Goal: Task Accomplishment & Management: Complete application form

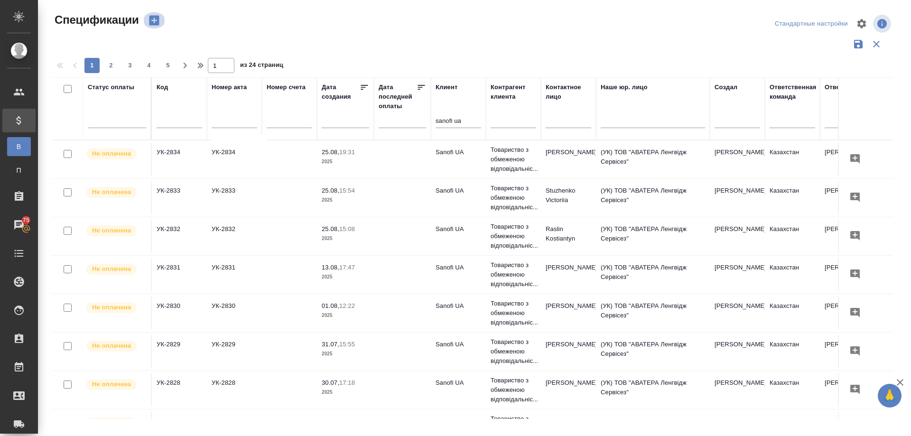
click at [151, 21] on icon "button" at bounding box center [154, 21] width 10 height 10
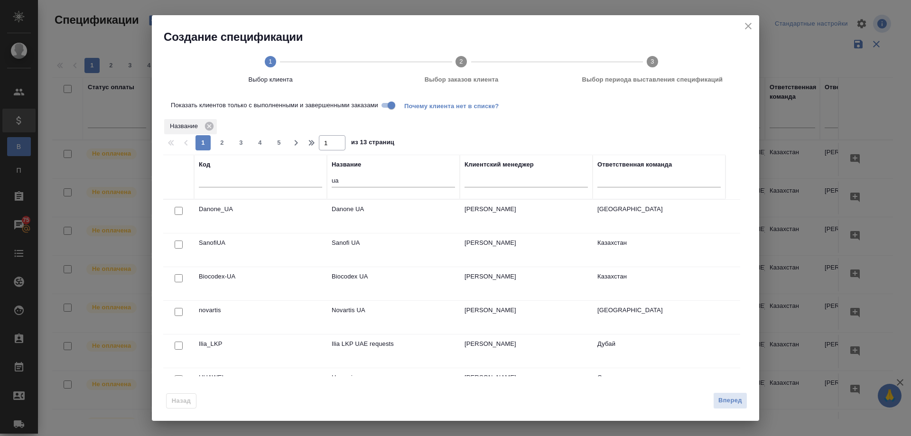
click at [177, 243] on input "checkbox" at bounding box center [179, 245] width 8 height 8
checkbox input "true"
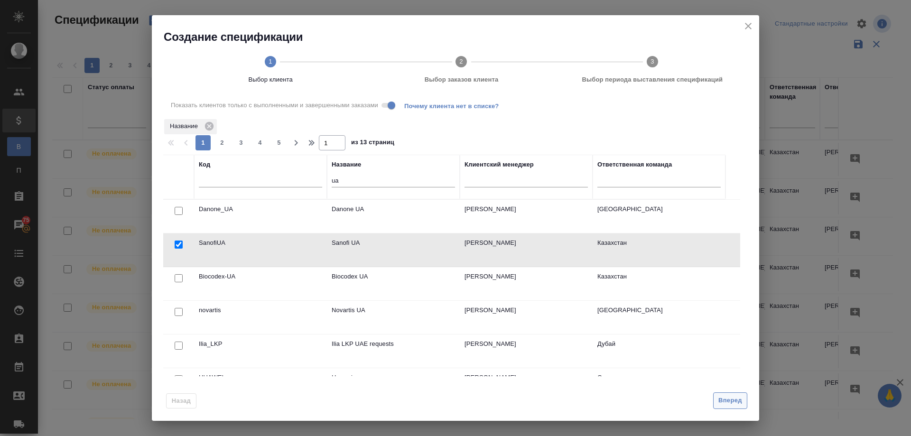
click at [728, 402] on span "Вперед" at bounding box center [731, 400] width 24 height 11
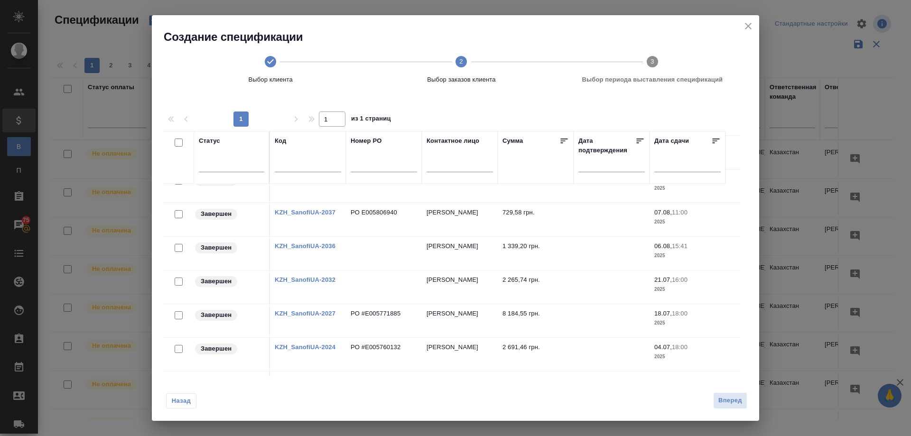
scroll to position [366, 0]
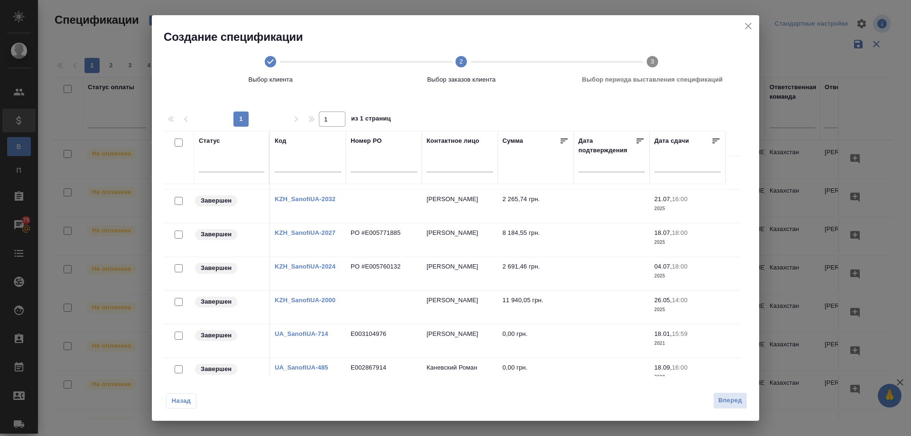
click at [178, 270] on input "checkbox" at bounding box center [179, 268] width 8 height 8
checkbox input "true"
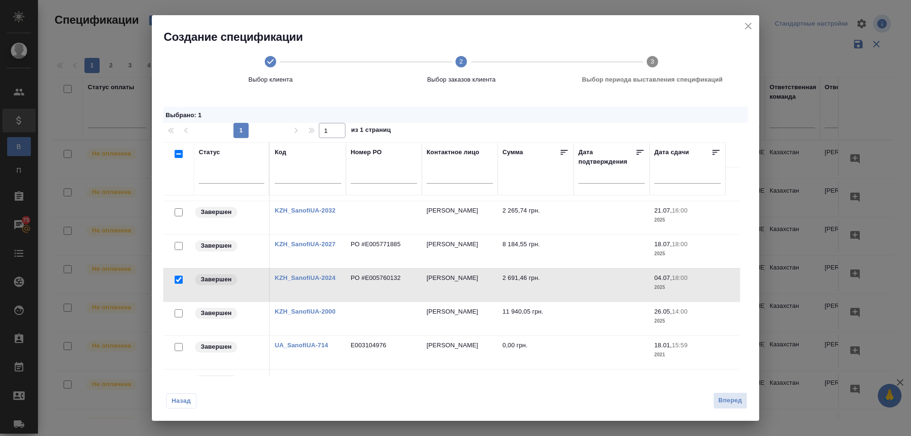
click at [176, 246] on input "checkbox" at bounding box center [179, 246] width 8 height 8
checkbox input "true"
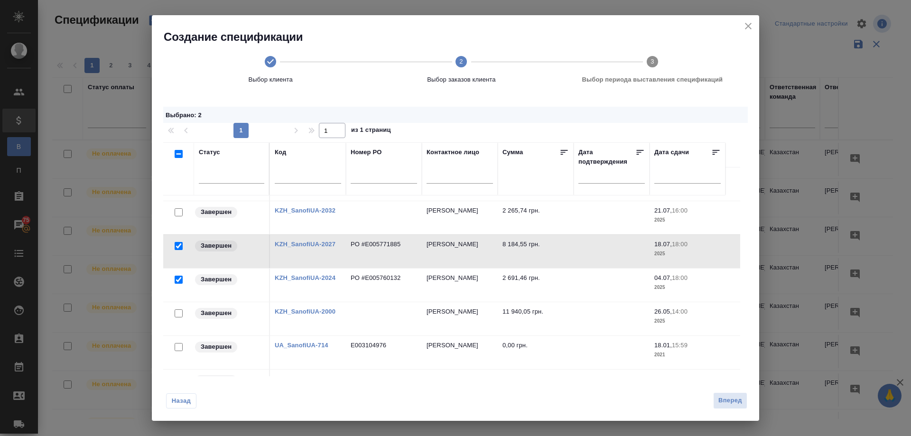
click at [178, 211] on input "checkbox" at bounding box center [179, 212] width 8 height 8
checkbox input "true"
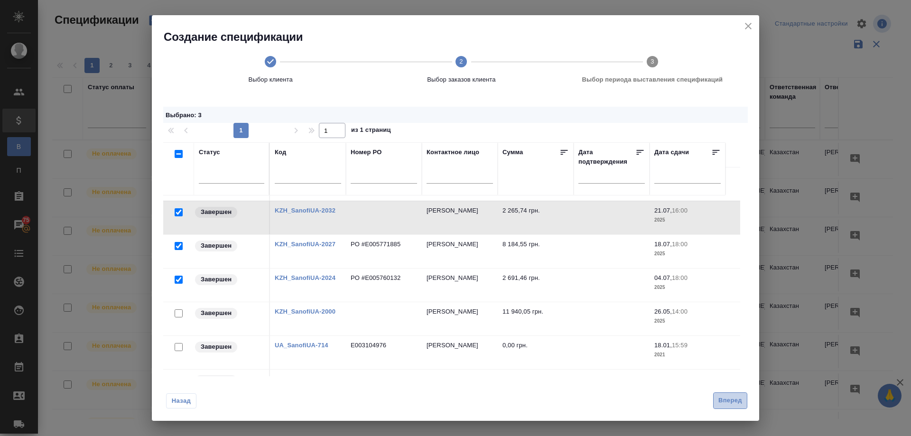
click at [726, 402] on span "Вперед" at bounding box center [731, 400] width 24 height 11
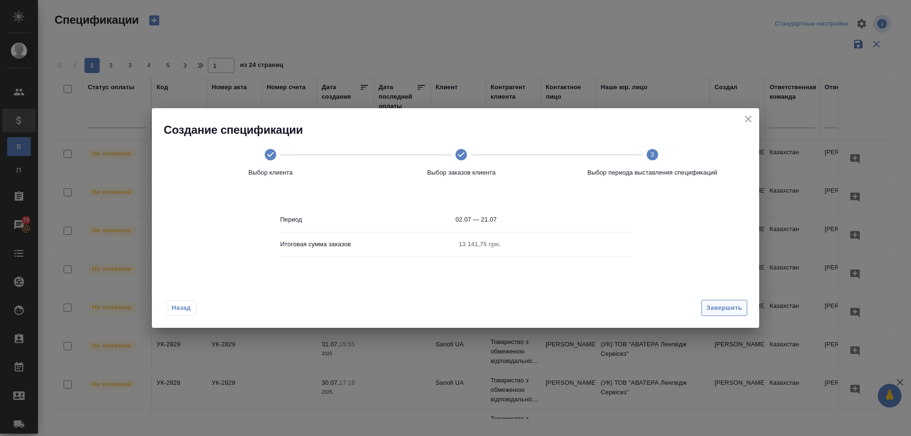
click at [715, 308] on span "Завершить" at bounding box center [725, 308] width 36 height 11
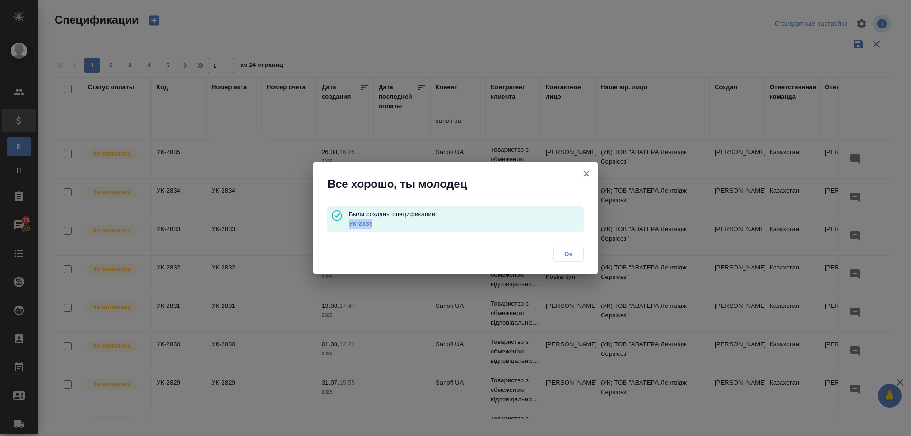
drag, startPoint x: 378, startPoint y: 222, endPoint x: 351, endPoint y: 226, distance: 27.9
click at [351, 226] on p "УК-2835" at bounding box center [466, 223] width 235 height 9
copy link "УК-2835"
click at [358, 222] on link "УК-2835" at bounding box center [361, 223] width 24 height 7
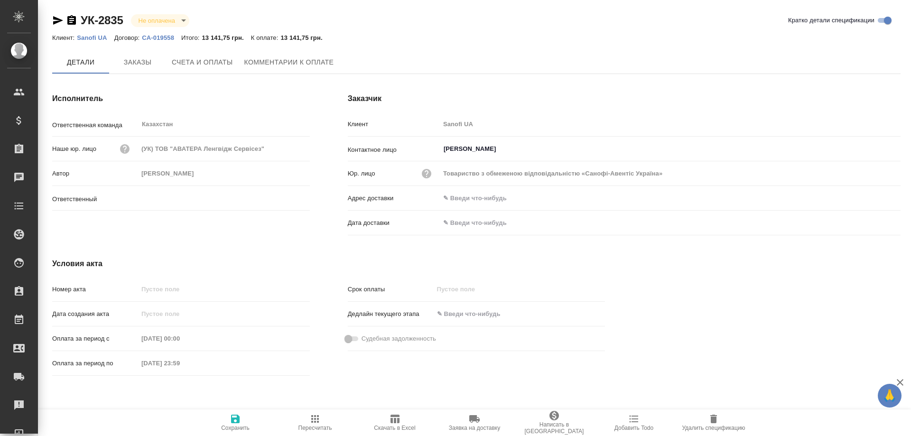
type input "[PERSON_NAME]"
click at [394, 419] on icon "button" at bounding box center [394, 418] width 11 height 11
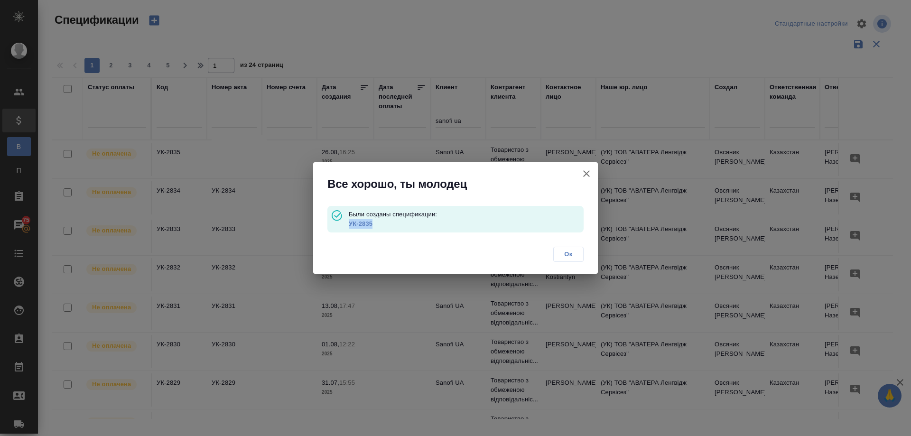
click at [571, 256] on span "Ок" at bounding box center [569, 254] width 20 height 9
